Goal: Task Accomplishment & Management: Manage account settings

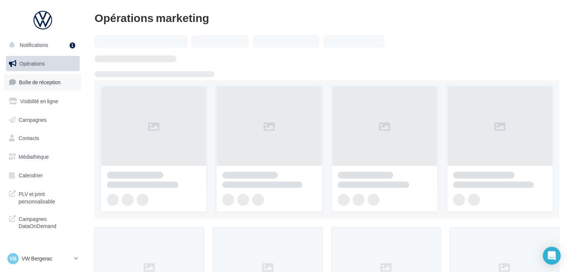
click at [58, 84] on span "Boîte de réception" at bounding box center [40, 82] width 42 height 6
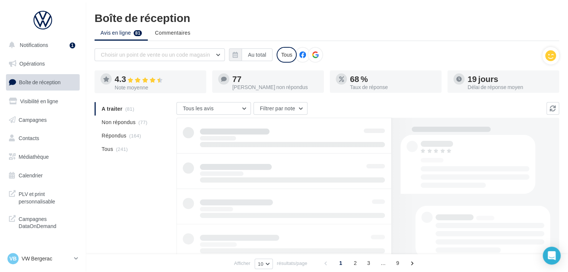
click at [133, 124] on span "Non répondus" at bounding box center [119, 121] width 34 height 7
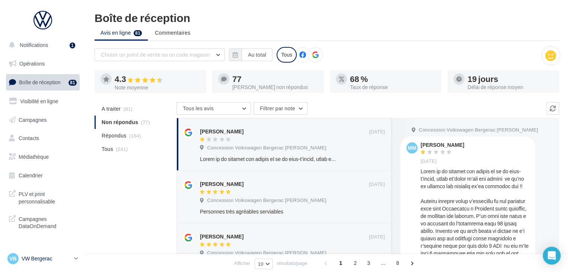
click at [67, 261] on p "VW Bergerac" at bounding box center [46, 257] width 49 height 7
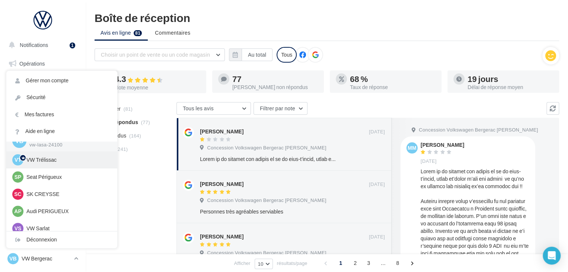
scroll to position [17, 0]
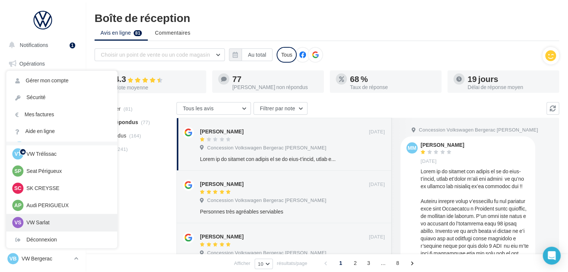
click at [56, 218] on div "VS VW Sarlat vw-lasa-24200" at bounding box center [61, 221] width 99 height 11
